Goal: Use online tool/utility: Utilize a website feature to perform a specific function

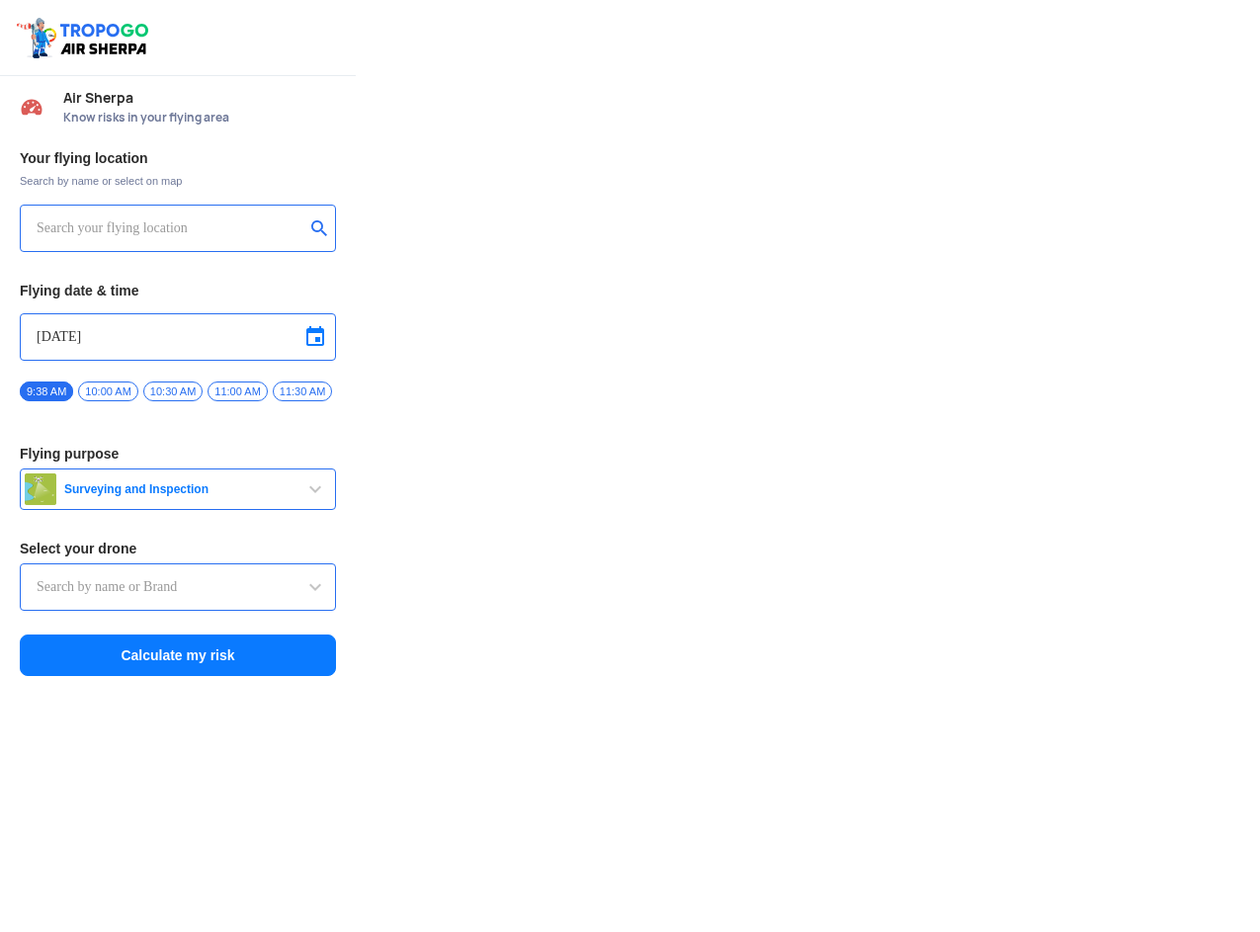
type input "DJI Mini2"
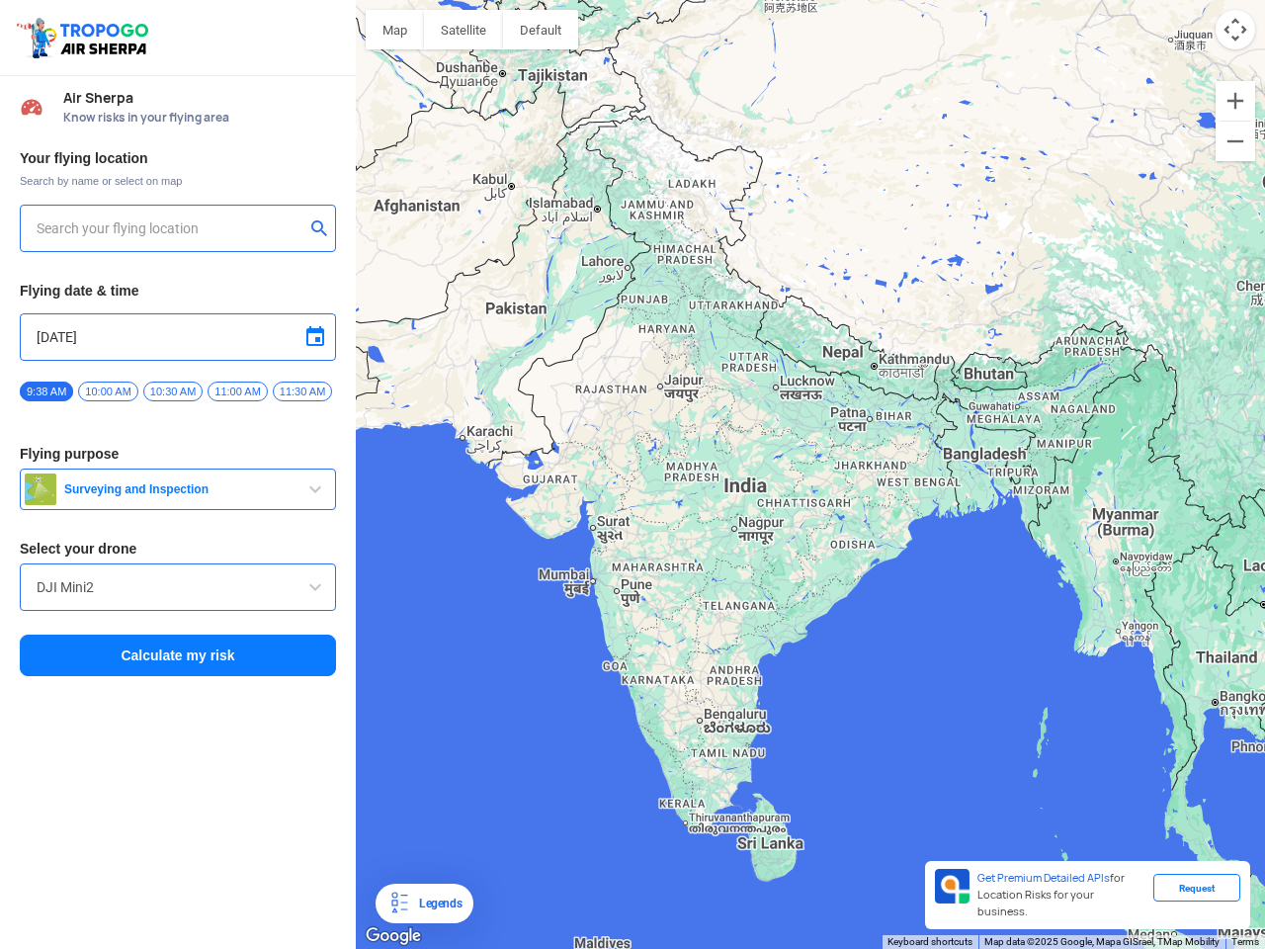
click at [85, 38] on img at bounding box center [85, 37] width 140 height 45
click at [170, 228] on input "text" at bounding box center [171, 228] width 268 height 24
click at [323, 230] on button "submit" at bounding box center [323, 230] width 24 height 20
click at [178, 337] on input "[DATE]" at bounding box center [178, 337] width 283 height 24
click at [315, 337] on div at bounding box center [632, 474] width 1265 height 949
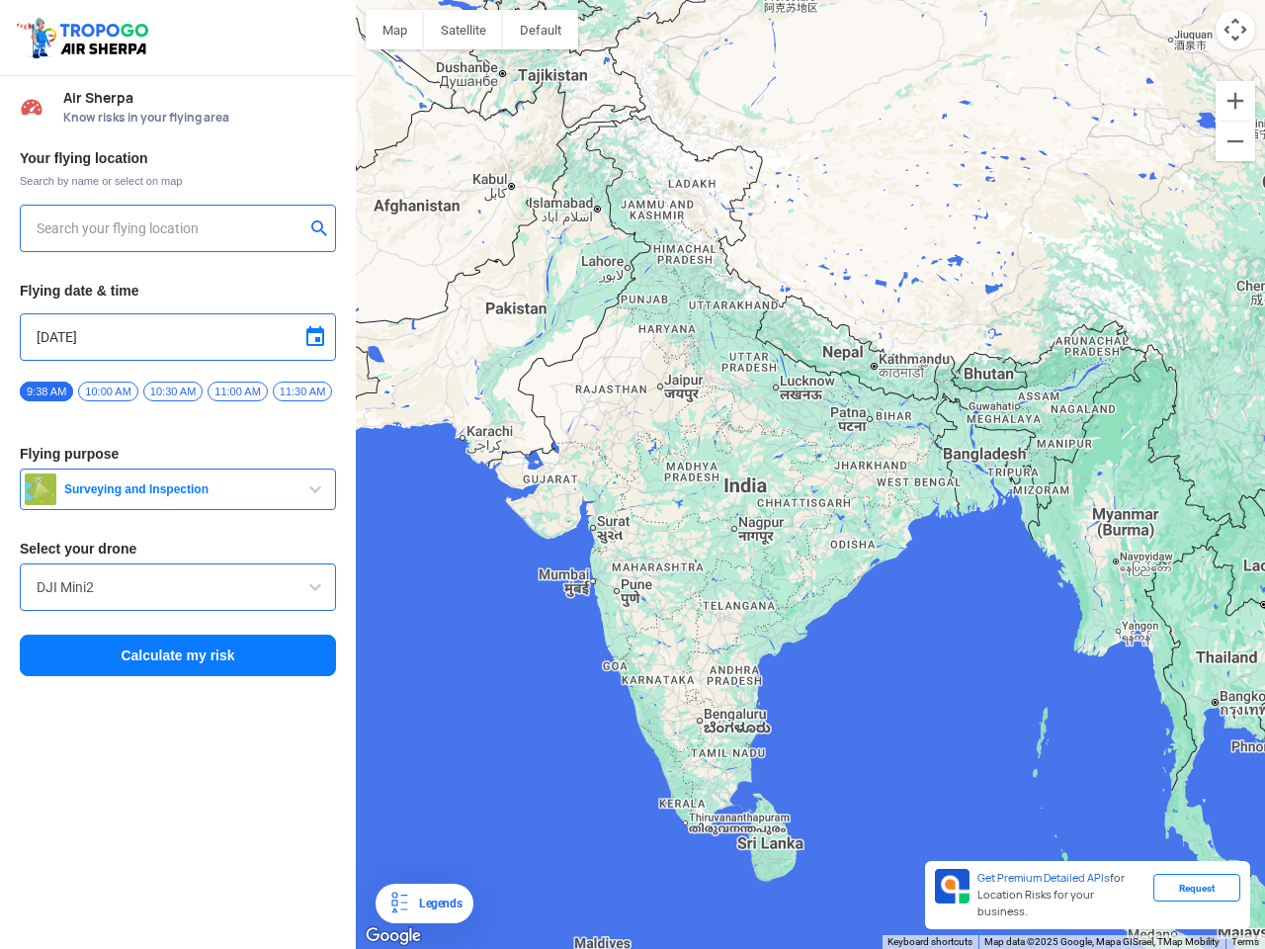
click at [46, 391] on div at bounding box center [632, 474] width 1265 height 949
click at [108, 391] on div at bounding box center [632, 474] width 1265 height 949
click at [173, 391] on div at bounding box center [632, 474] width 1265 height 949
click at [237, 391] on div at bounding box center [632, 474] width 1265 height 949
click at [301, 391] on div at bounding box center [632, 474] width 1265 height 949
